Goal: Feedback & Contribution: Submit feedback/report problem

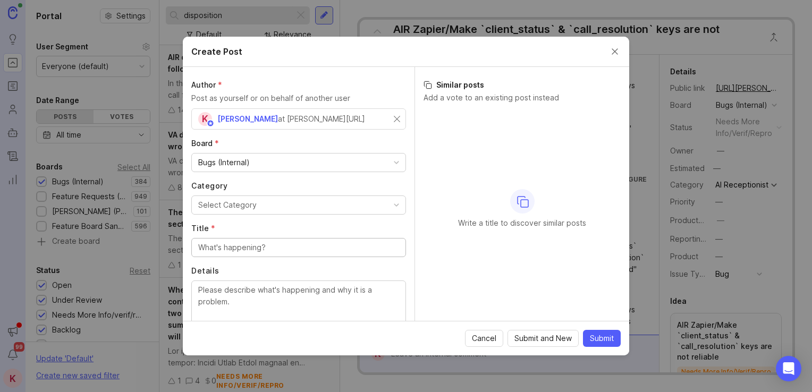
scroll to position [63, 0]
click at [621, 52] on div "Create Post" at bounding box center [406, 52] width 446 height 30
click at [610, 48] on button "Close create post modal" at bounding box center [615, 52] width 12 height 12
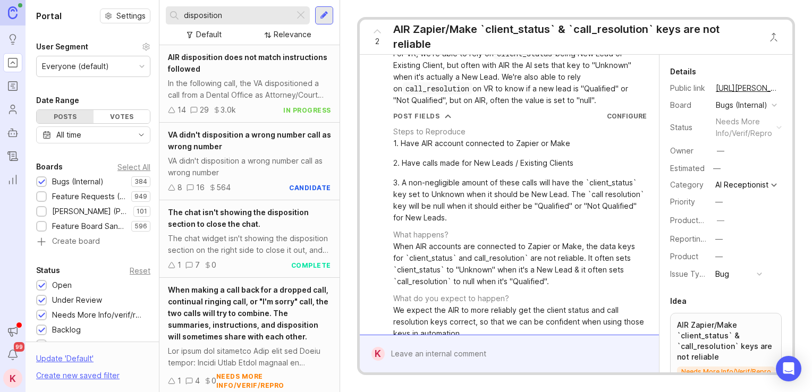
click at [249, 14] on input "disposition" at bounding box center [237, 16] width 106 height 12
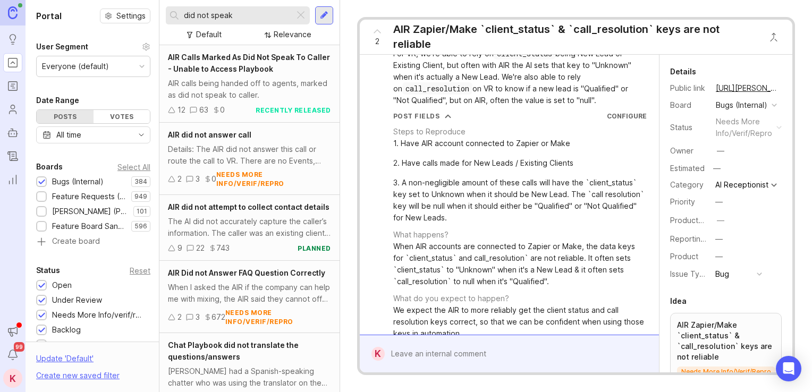
type input "did not speak"
click at [250, 56] on span "AIR Calls Marked As Did Not Speak To Caller - Unable to Access Playbook" at bounding box center [249, 63] width 162 height 21
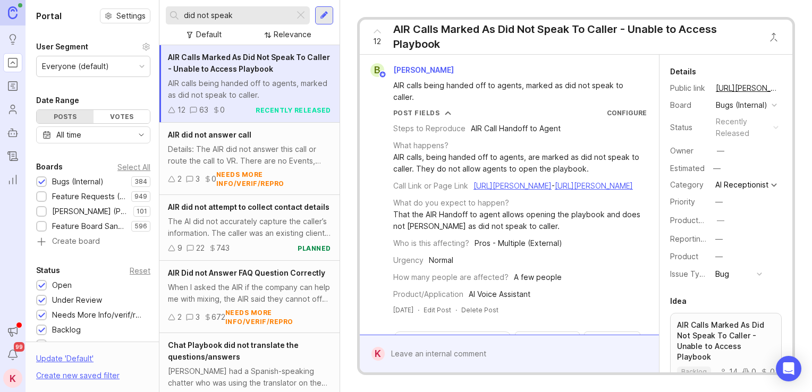
click at [474, 352] on div at bounding box center [517, 354] width 265 height 20
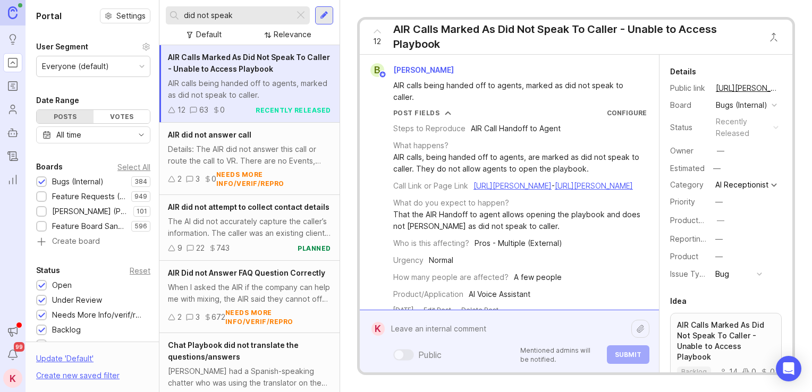
paste textarea "This Emergency Line call was grayed out."
click at [559, 329] on textarea "This Emergency Line call was grayed out." at bounding box center [508, 329] width 247 height 20
paste textarea "This Emergency Line call was grayed out."
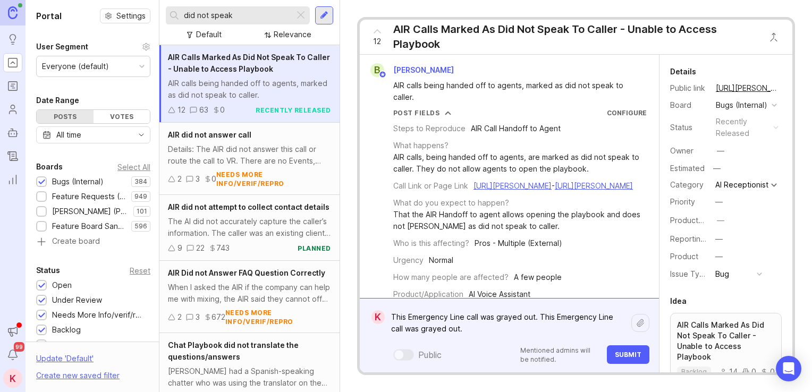
drag, startPoint x: 542, startPoint y: 318, endPoint x: 546, endPoint y: 328, distance: 11.1
click at [546, 328] on textarea "This Emergency Line call was grayed out. This Emergency Line call was grayed ou…" at bounding box center [508, 323] width 247 height 32
paste textarea "[URL][PERSON_NAME]"
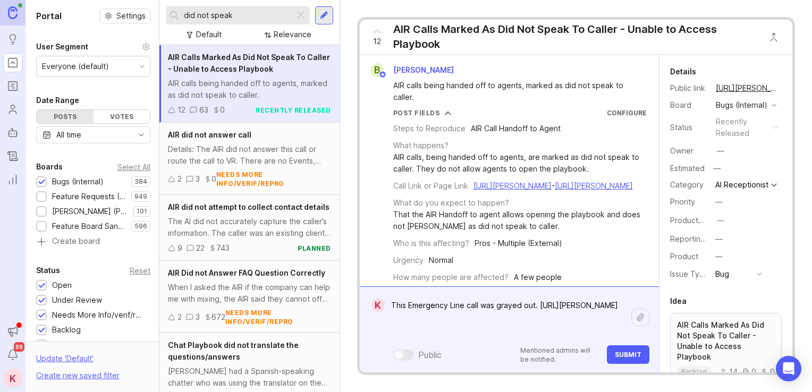
click at [543, 303] on textarea "This Emergency Line call was grayed out. [URL][PERSON_NAME]" at bounding box center [508, 317] width 247 height 44
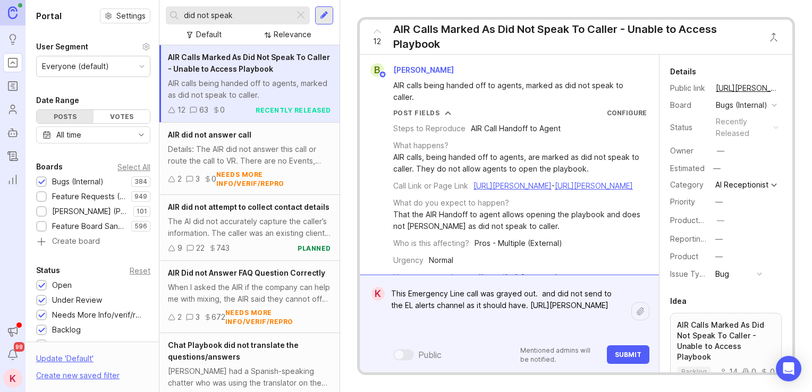
type textarea "This Emergency Line call was grayed out. and did not send to the EL alerts chan…"
click at [625, 354] on span "Submit" at bounding box center [628, 355] width 27 height 8
